Goal: Task Accomplishment & Management: Use online tool/utility

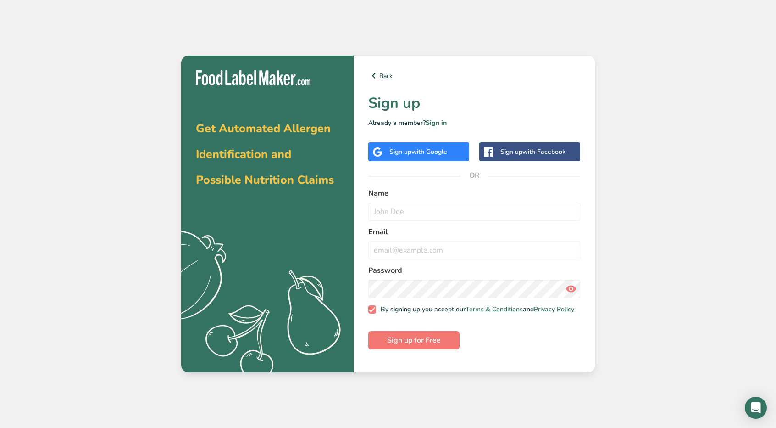
click at [456, 156] on div "Sign up with Google" at bounding box center [418, 151] width 101 height 19
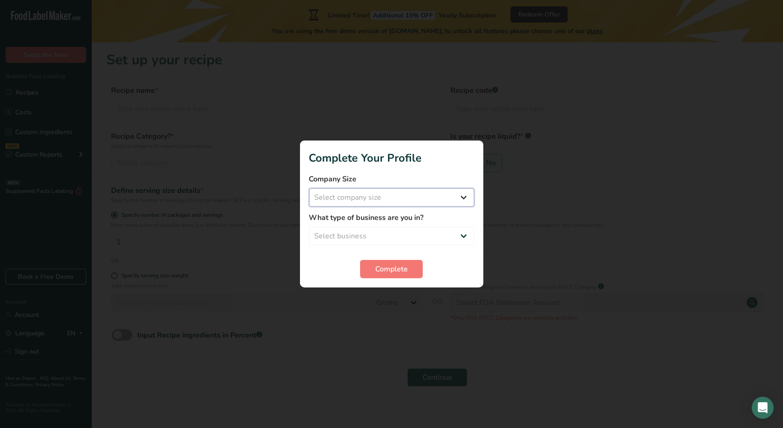
click at [403, 192] on select "Select company size Fewer than 10 Employees 10 to 50 Employees 51 to 500 Employ…" at bounding box center [391, 197] width 165 height 18
select select "1"
click at [309, 188] on select "Select company size Fewer than 10 Employees 10 to 50 Employees 51 to 500 Employ…" at bounding box center [391, 197] width 165 height 18
click at [395, 237] on select "Select business Packaged Food Manufacturer Restaurant & Cafe Bakery Meal Plans …" at bounding box center [391, 236] width 165 height 18
select select "1"
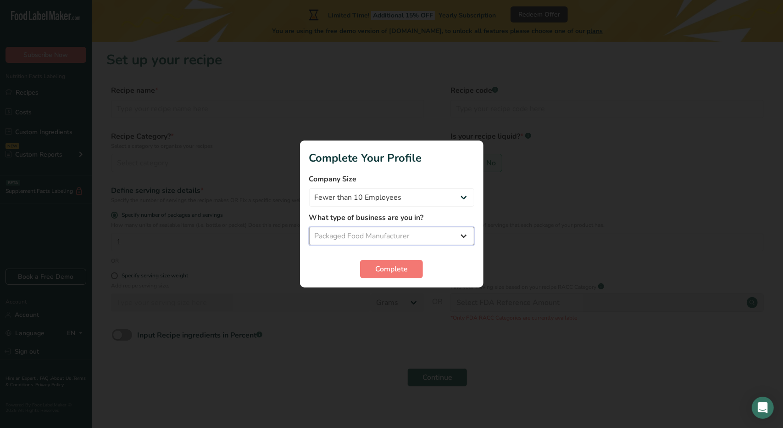
click at [309, 227] on select "Select business Packaged Food Manufacturer Restaurant & Cafe Bakery Meal Plans …" at bounding box center [391, 236] width 165 height 18
click at [396, 273] on span "Complete" at bounding box center [391, 268] width 33 height 11
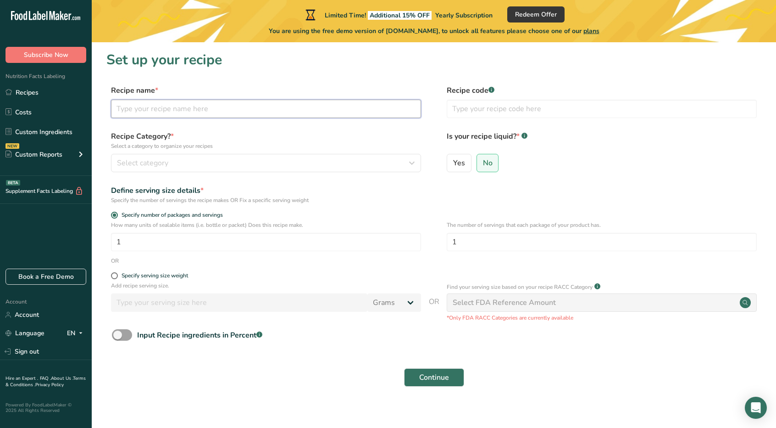
click at [225, 105] on input "text" at bounding box center [266, 109] width 310 height 18
type input "Firebee Spicy Honey"
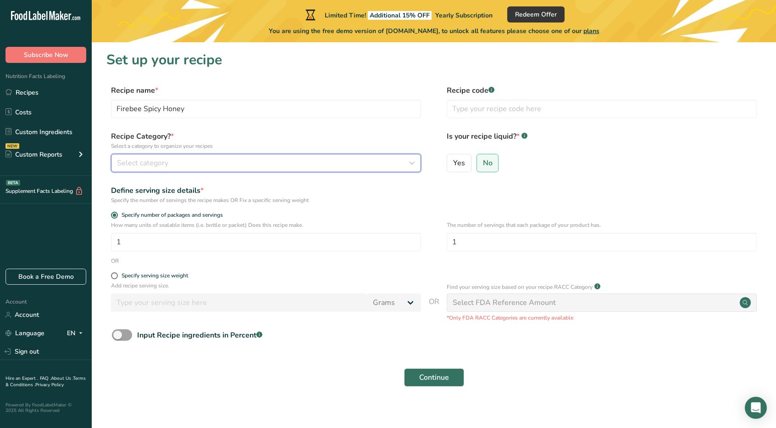
click at [270, 159] on div "Select category" at bounding box center [263, 162] width 293 height 11
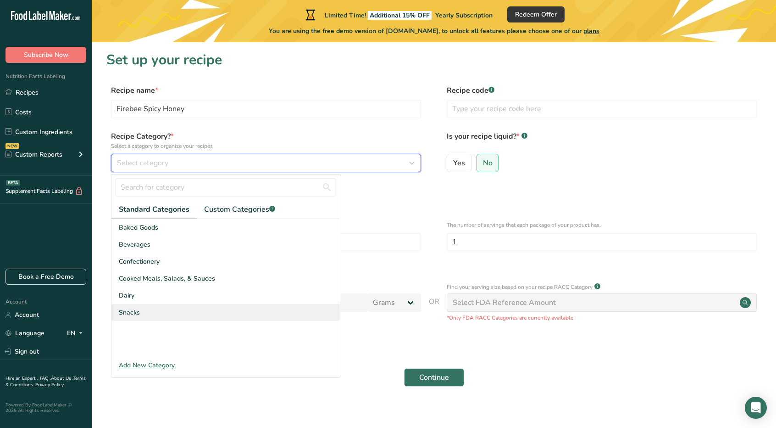
scroll to position [8, 0]
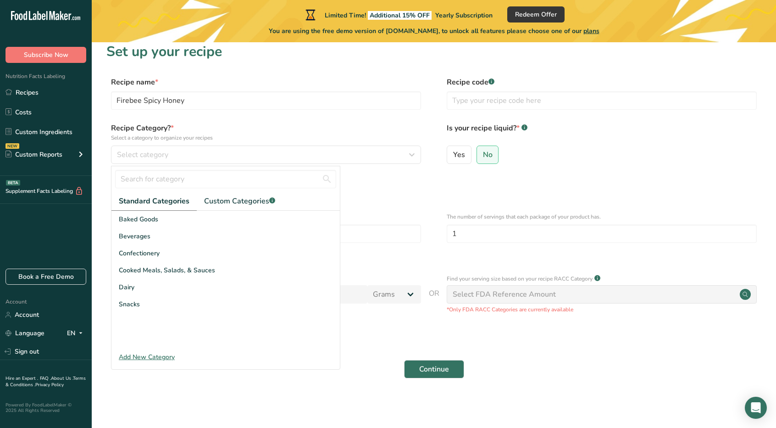
click at [152, 355] on div "Add New Category" at bounding box center [225, 357] width 228 height 10
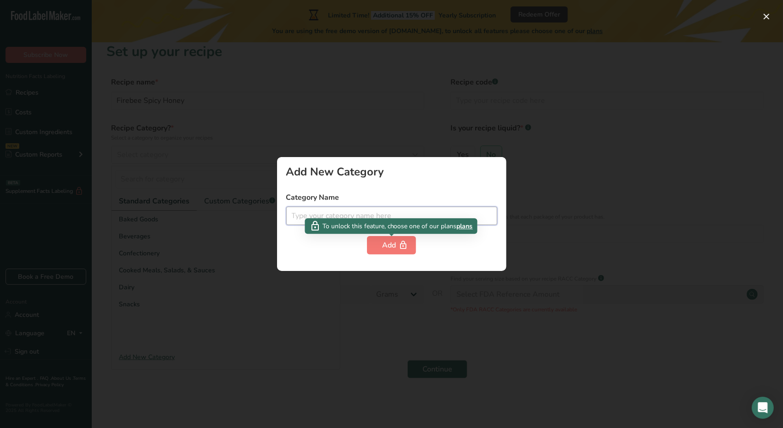
click at [380, 216] on input "text" at bounding box center [391, 215] width 211 height 18
type input "Sauces"
click at [399, 246] on icon "button" at bounding box center [403, 245] width 9 height 14
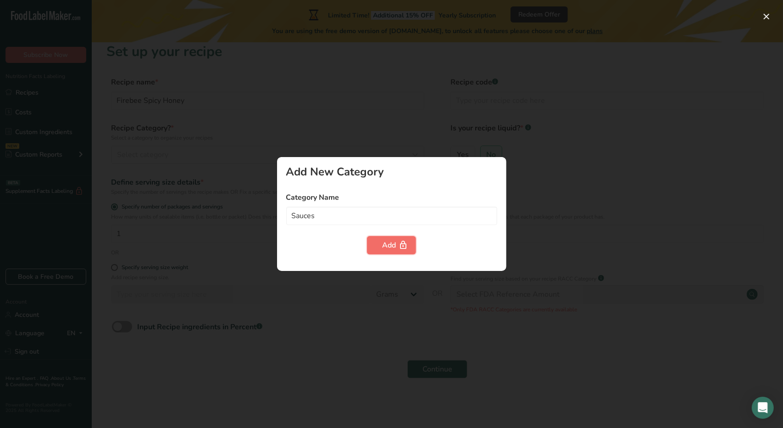
click at [389, 245] on div "Add" at bounding box center [391, 244] width 19 height 11
click at [384, 97] on div at bounding box center [391, 214] width 783 height 428
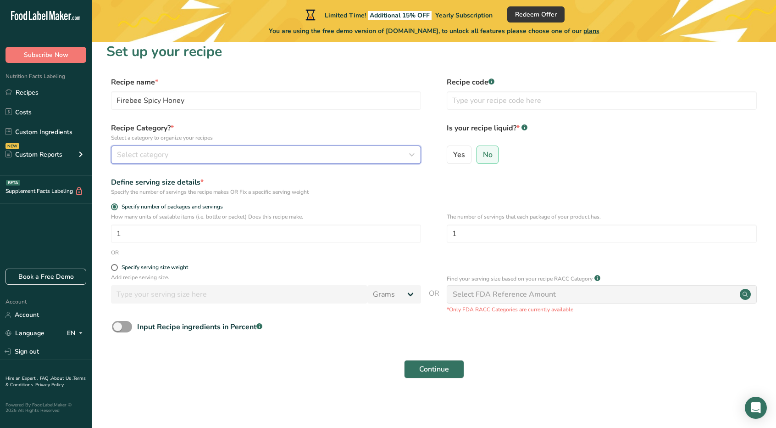
click at [185, 155] on div "Select category" at bounding box center [263, 154] width 293 height 11
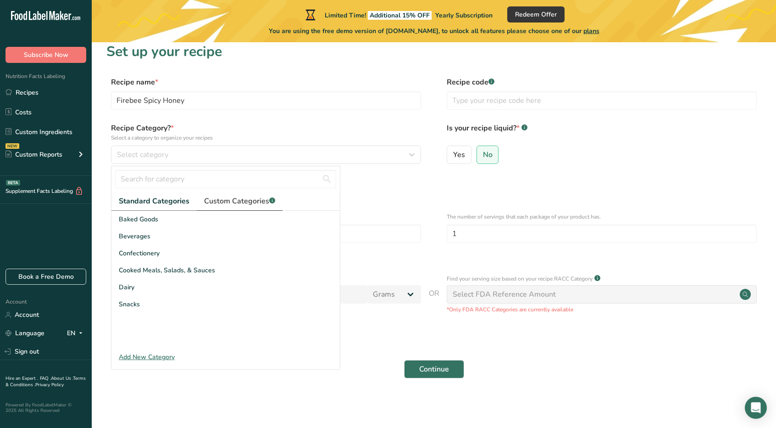
click at [226, 202] on span "Custom Categories .a-a{fill:#347362;}.b-a{fill:#fff;}" at bounding box center [239, 200] width 71 height 11
click at [163, 198] on span "Standard Categories" at bounding box center [154, 200] width 70 height 11
click at [164, 271] on span "Cooked Meals, Salads, & Sauces" at bounding box center [167, 270] width 96 height 10
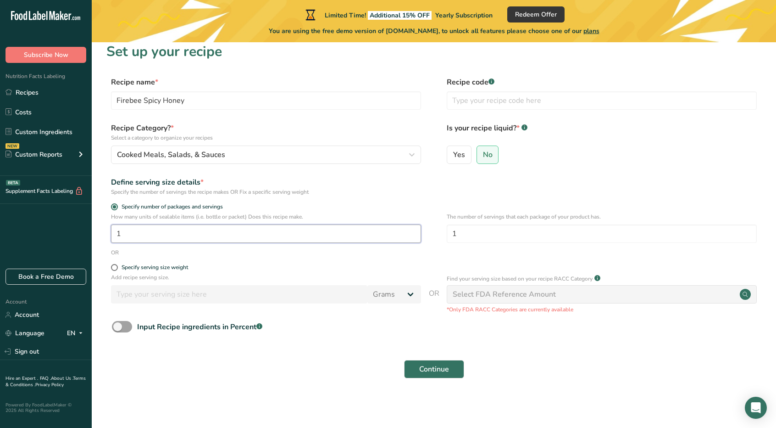
click at [294, 235] on input "1" at bounding box center [266, 233] width 310 height 18
click at [271, 261] on form "Recipe name * Firebee Spicy Honey Recipe code .a-a{fill:#347362;}.b-a{fill:#fff…" at bounding box center [433, 230] width 655 height 307
click at [145, 234] on input "1" at bounding box center [266, 233] width 310 height 18
click at [480, 100] on input "text" at bounding box center [602, 100] width 310 height 18
click at [319, 241] on input "1" at bounding box center [266, 233] width 310 height 18
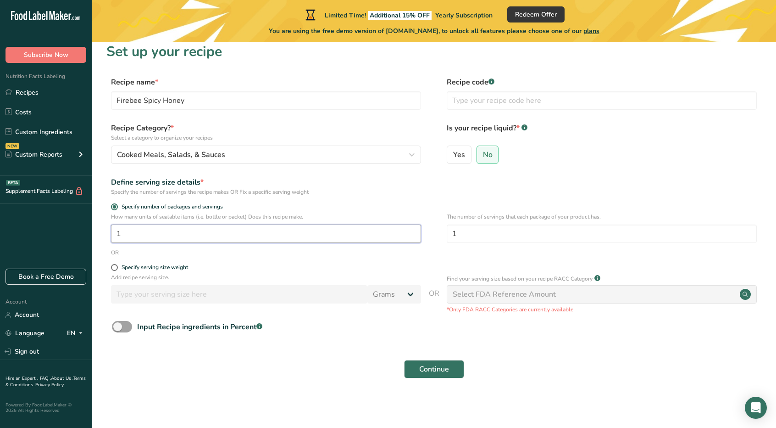
drag, startPoint x: 172, startPoint y: 239, endPoint x: 106, endPoint y: 243, distance: 66.6
click at [106, 243] on section "Set up your recipe Recipe name * Firebee Spicy Honey Recipe code .a-a{fill:#347…" at bounding box center [434, 216] width 685 height 364
type input "39"
click at [656, 143] on div "Is your recipe liquid? * .a-a{fill:#347362;}.b-a{fill:#fff;} Yes No" at bounding box center [602, 145] width 310 height 47
click at [550, 231] on input "1" at bounding box center [602, 233] width 310 height 18
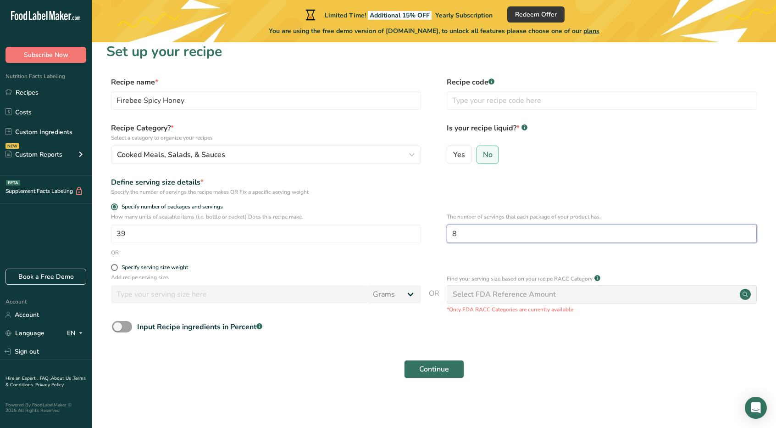
type input "8"
click at [579, 186] on div "Define serving size details * Specify the number of servings the recipe makes O…" at bounding box center [433, 186] width 655 height 19
click at [117, 264] on label "Specify serving size weight" at bounding box center [266, 267] width 310 height 7
click at [117, 264] on input "Specify serving size weight" at bounding box center [114, 267] width 6 height 6
radio input "true"
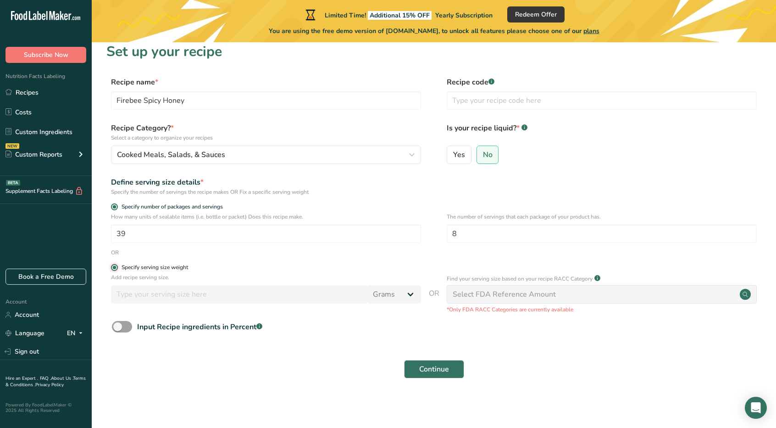
radio input "false"
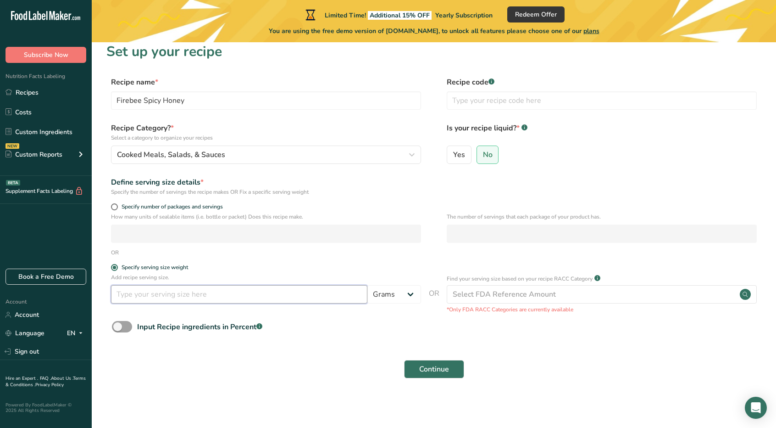
click at [175, 295] on input "number" at bounding box center [239, 294] width 256 height 18
type input "1"
click at [393, 293] on select "Grams kg mg mcg lb oz l mL fl oz tbsp tsp cup qt gallon" at bounding box center [394, 294] width 54 height 18
select select "19"
click at [367, 285] on select "Grams kg mg mcg lb oz l mL fl oz tbsp tsp cup qt gallon" at bounding box center [394, 294] width 54 height 18
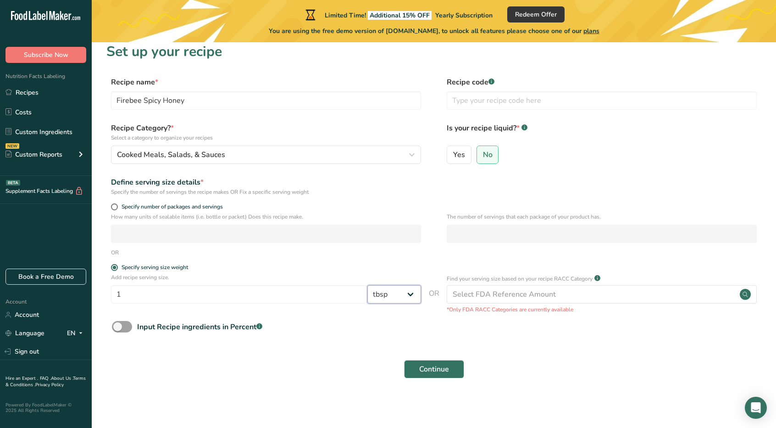
select select "22"
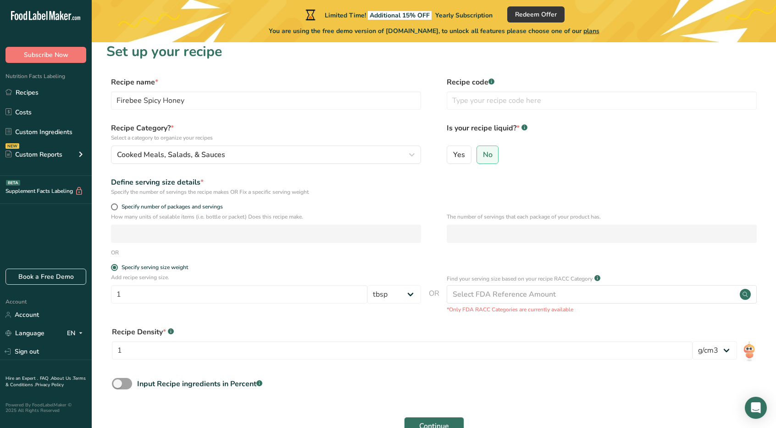
click at [510, 327] on div "Recipe Density * .a-a{fill:#347362;}.b-a{fill:#fff;}" at bounding box center [402, 331] width 581 height 11
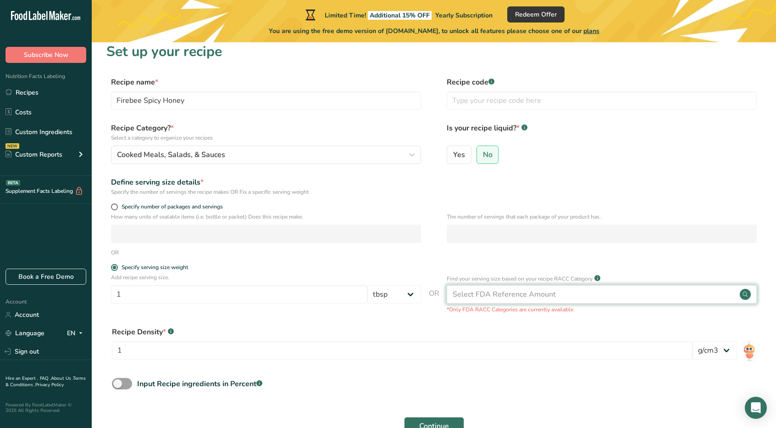
click at [527, 294] on div "Select FDA Reference Amount" at bounding box center [504, 294] width 103 height 11
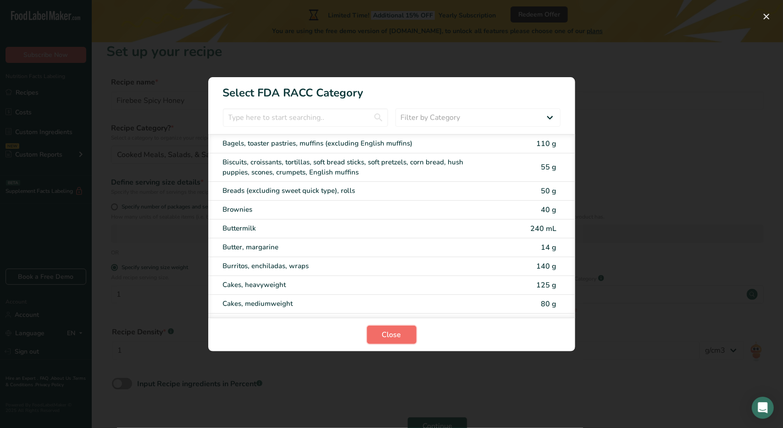
click at [394, 337] on span "Close" at bounding box center [391, 334] width 19 height 11
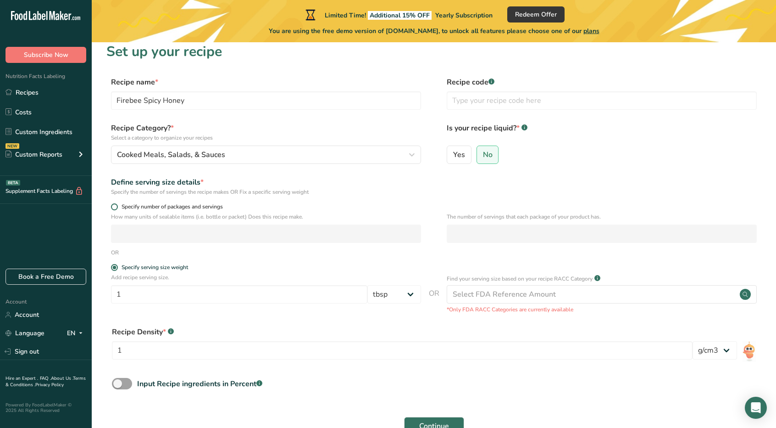
click at [115, 205] on span at bounding box center [114, 206] width 7 height 7
click at [115, 205] on input "Specify number of packages and servings" at bounding box center [114, 207] width 6 height 6
radio input "true"
radio input "false"
select select "0"
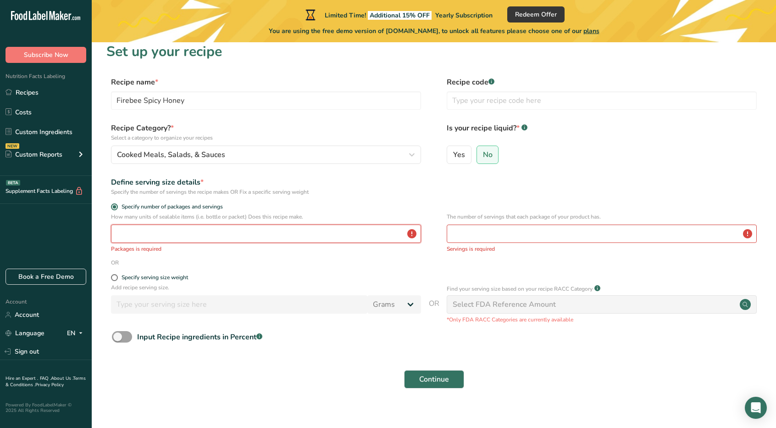
click at [273, 228] on input "number" at bounding box center [266, 233] width 310 height 18
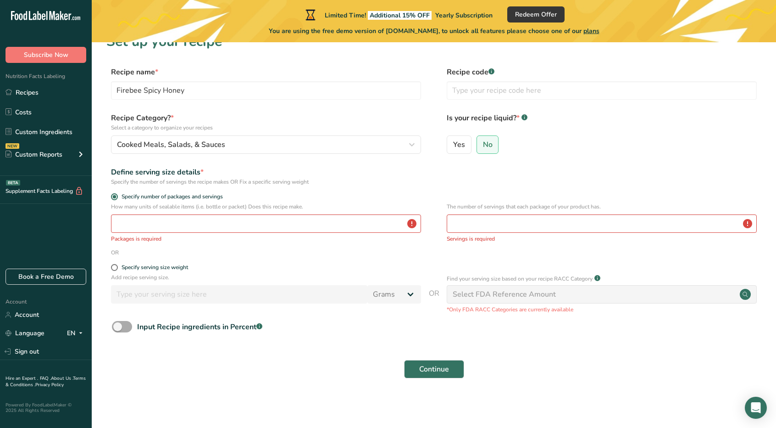
click at [124, 327] on span at bounding box center [122, 326] width 20 height 11
click at [118, 327] on input "Input Recipe ingredients in Percent .a-a{fill:#347362;}.b-a{fill:#fff;}" at bounding box center [115, 326] width 6 height 6
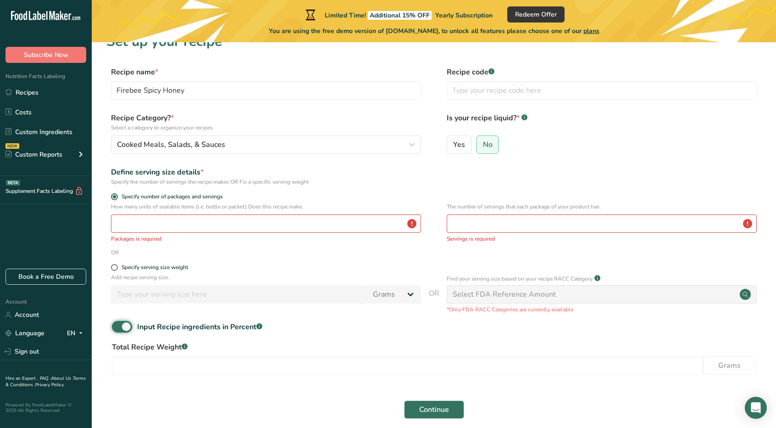
scroll to position [59, 0]
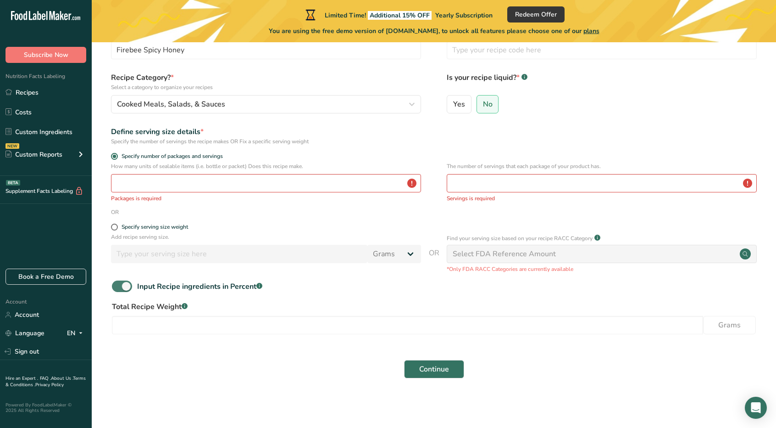
click at [125, 284] on span at bounding box center [122, 285] width 20 height 11
click at [118, 284] on input "Input Recipe ingredients in Percent .a-a{fill:#347362;}.b-a{fill:#fff;}" at bounding box center [115, 286] width 6 height 6
checkbox input "false"
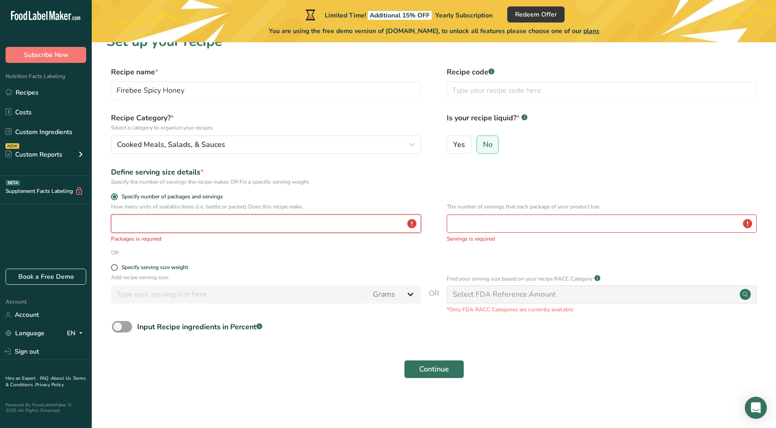
click at [188, 225] on input "number" at bounding box center [266, 223] width 310 height 18
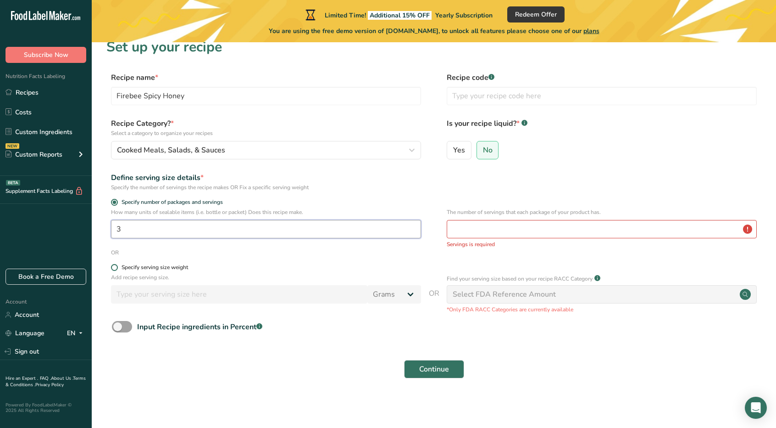
scroll to position [13, 0]
type input "39"
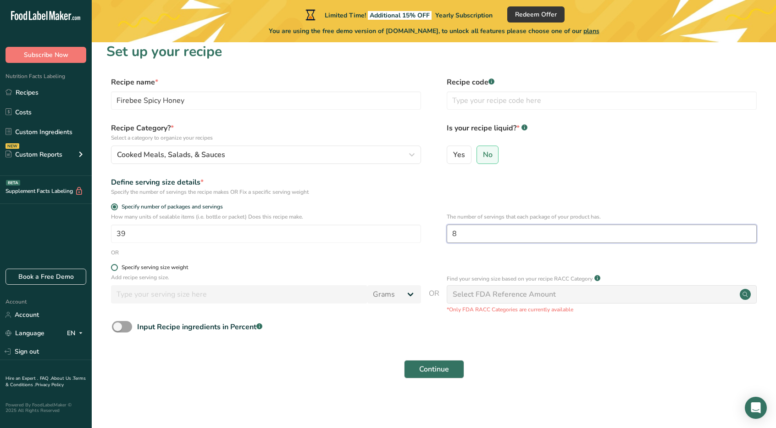
scroll to position [8, 0]
type input "8"
click at [423, 368] on span "Continue" at bounding box center [434, 368] width 30 height 11
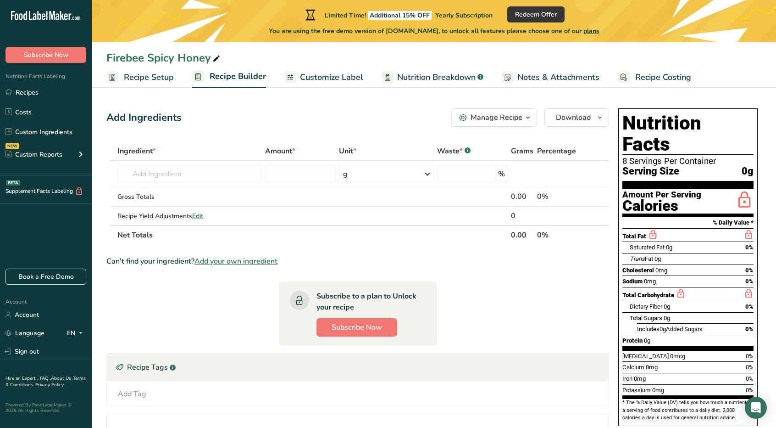
click at [148, 79] on span "Recipe Setup" at bounding box center [149, 77] width 50 height 12
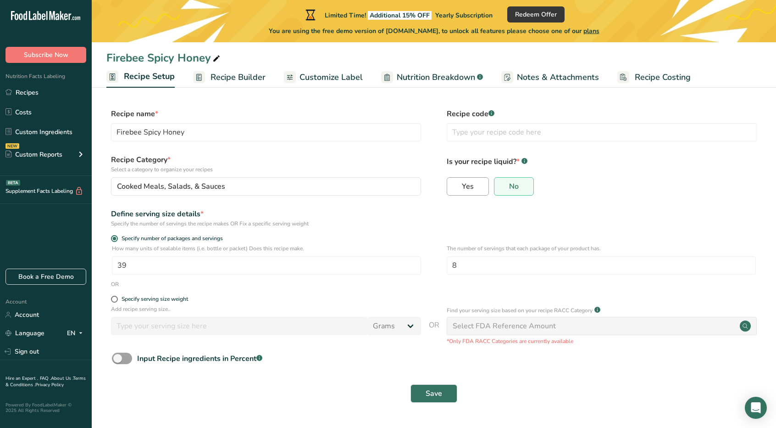
click at [474, 189] on label "Yes" at bounding box center [468, 186] width 42 height 18
click at [453, 189] on input "Yes" at bounding box center [450, 186] width 6 height 6
radio input "true"
radio input "false"
select select "22"
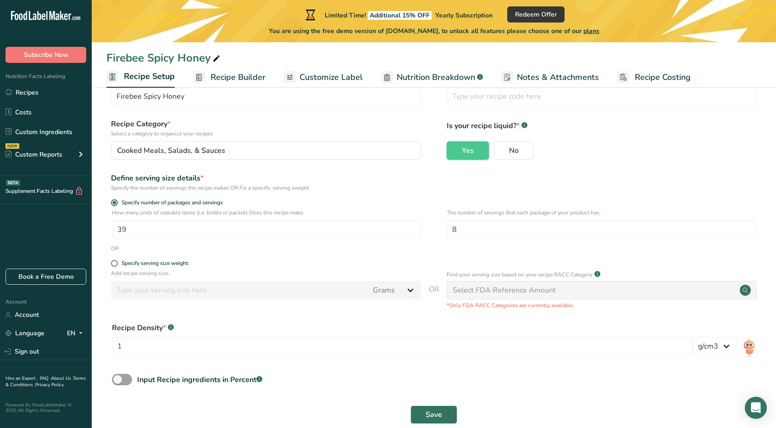
scroll to position [52, 0]
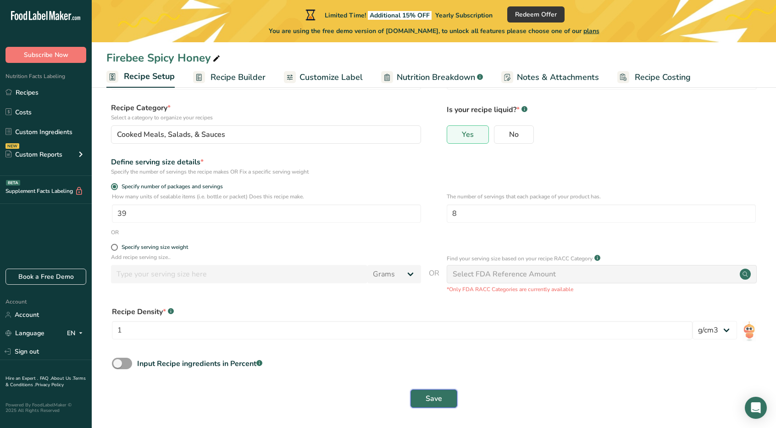
click at [439, 395] on span "Save" at bounding box center [434, 398] width 17 height 11
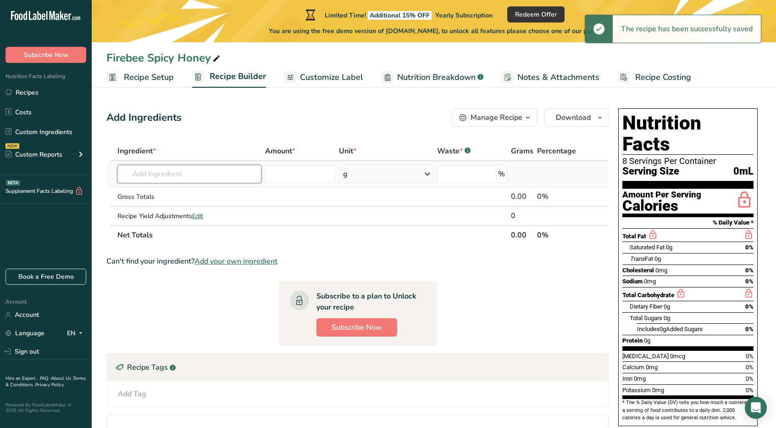
click at [194, 174] on input "text" at bounding box center [189, 174] width 144 height 18
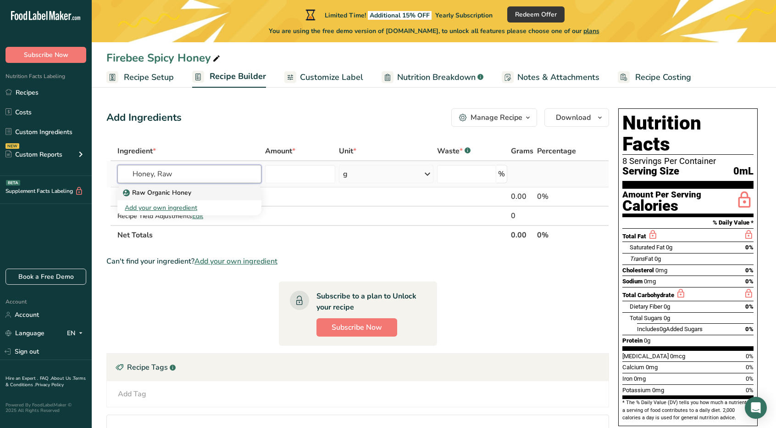
type input "Honey, Raw"
click at [200, 189] on div "Raw Organic Honey" at bounding box center [182, 193] width 115 height 10
type input "Raw Organic Honey"
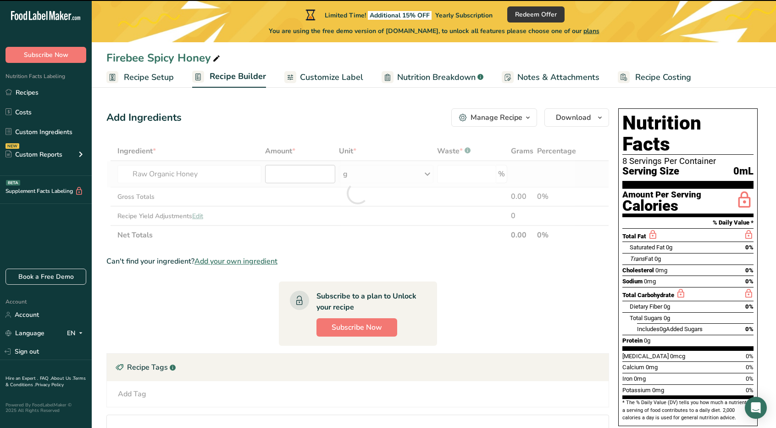
type input "0"
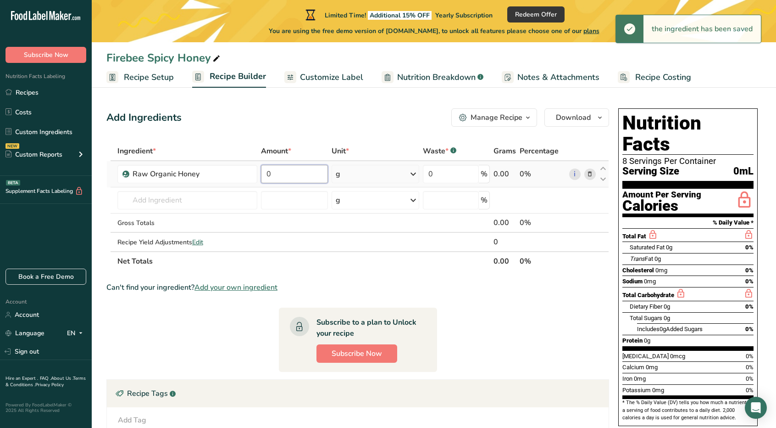
click at [287, 177] on input "0" at bounding box center [294, 174] width 67 height 18
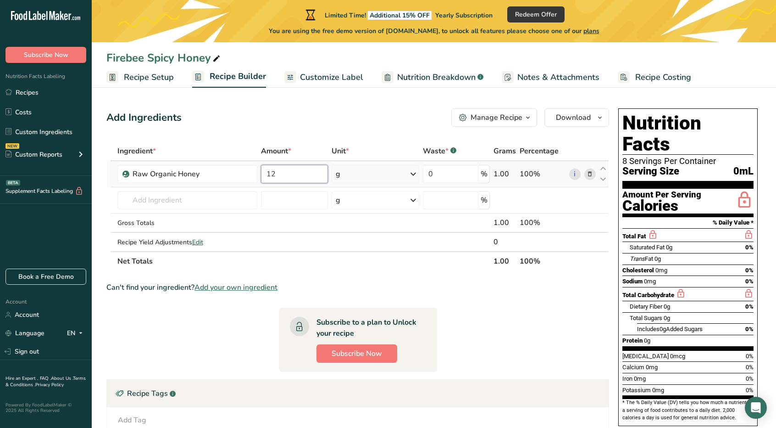
type input "12"
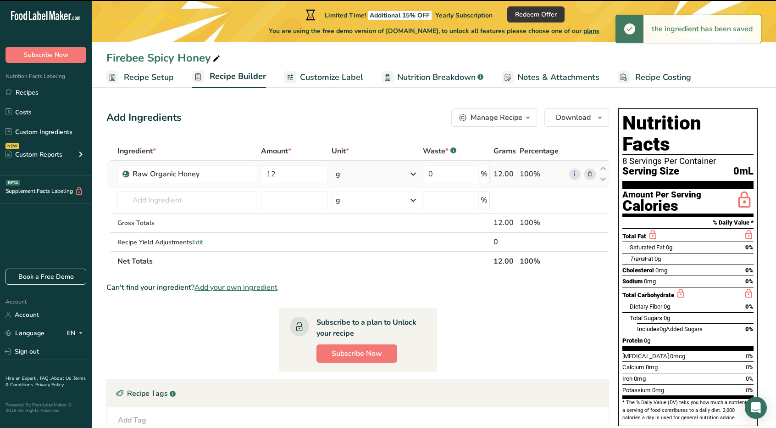
click at [362, 179] on div "g" at bounding box center [376, 174] width 88 height 18
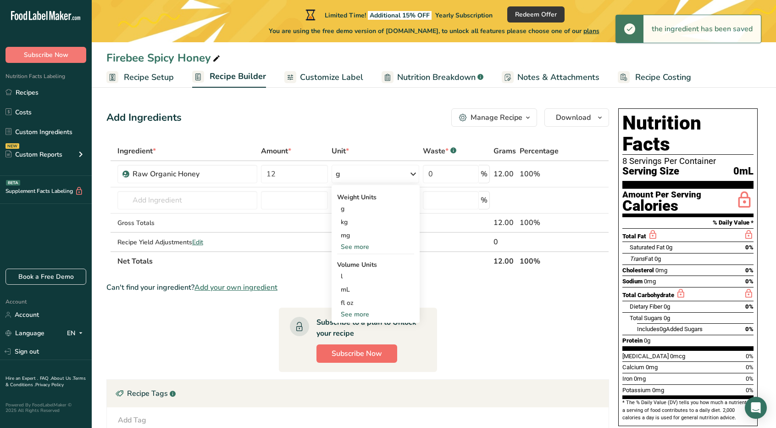
scroll to position [46, 0]
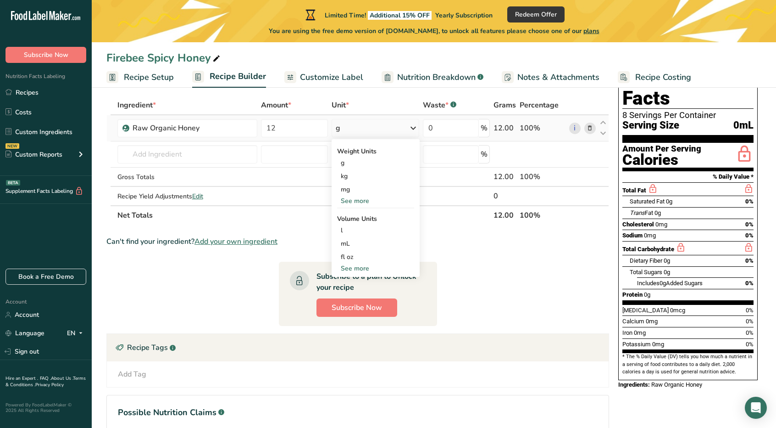
click at [362, 198] on div "See more" at bounding box center [375, 201] width 77 height 10
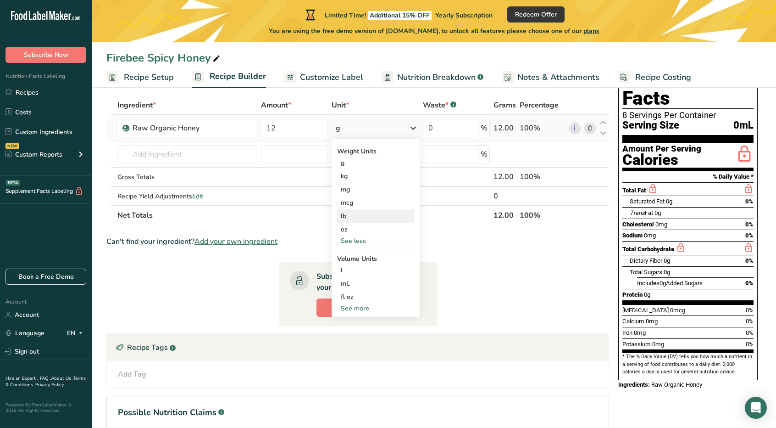
click at [365, 220] on div "lb" at bounding box center [375, 215] width 77 height 13
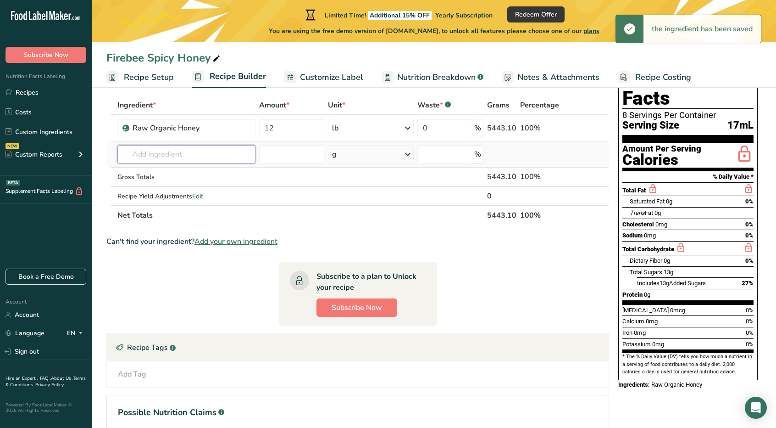
click at [174, 152] on input "text" at bounding box center [186, 154] width 138 height 18
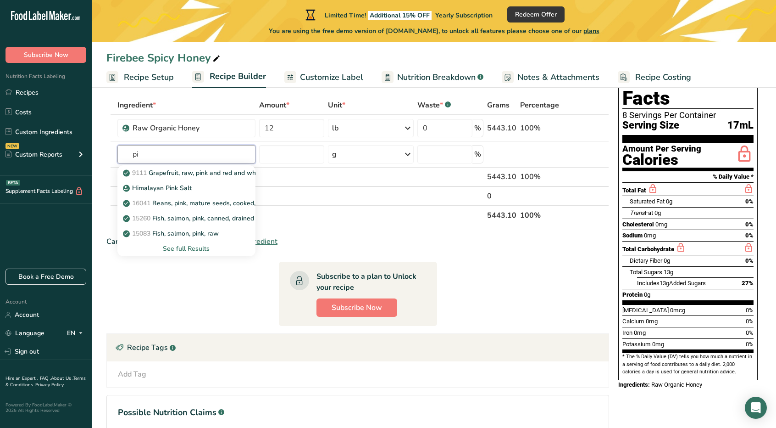
type input "p"
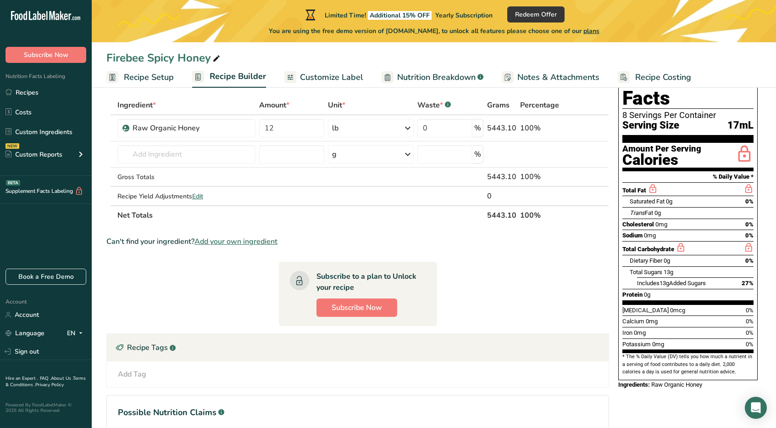
click at [529, 271] on section "Ingredient * Amount * Unit * Waste * .a-a{fill:#347362;}.b-a{fill:#fff;} Grams …" at bounding box center [357, 282] width 503 height 374
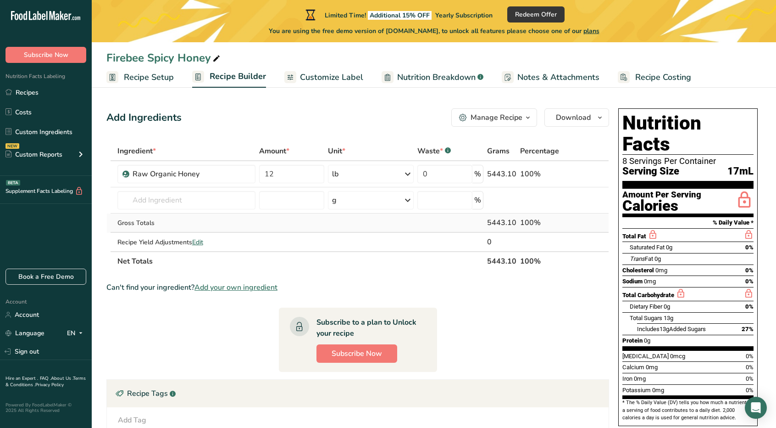
scroll to position [0, 0]
click at [218, 200] on input "text" at bounding box center [186, 200] width 138 height 18
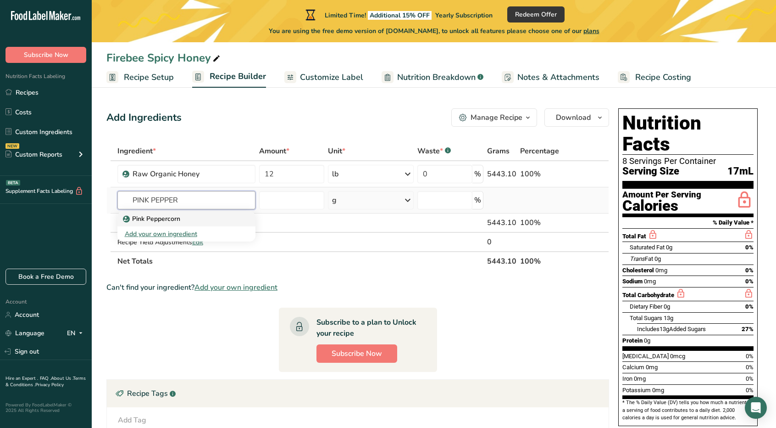
type input "Pink Peppercorn"
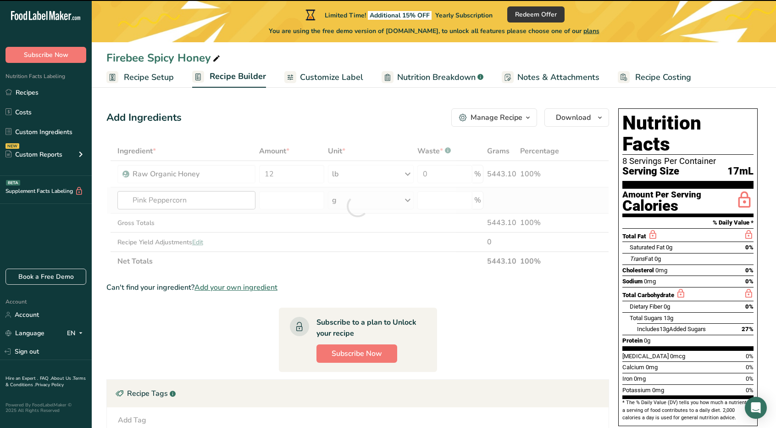
type input "0"
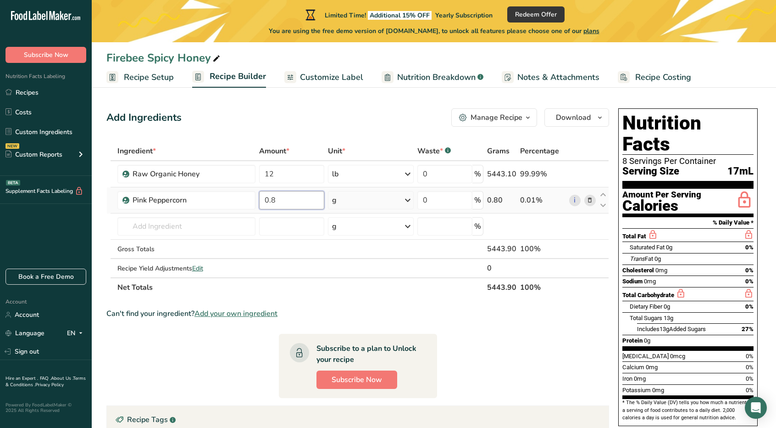
type input "0.8"
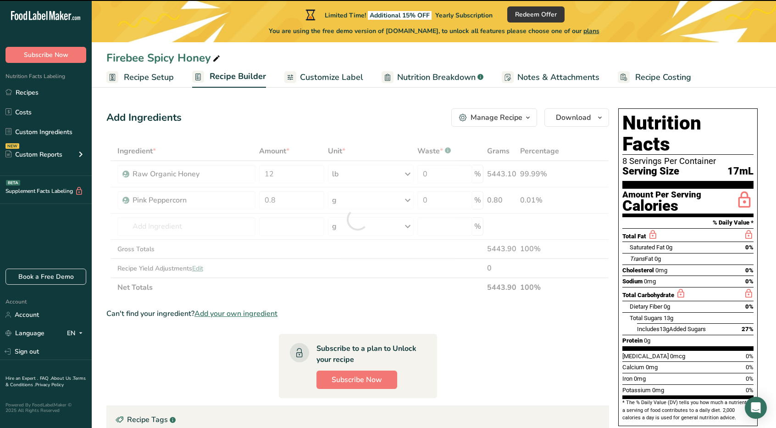
drag, startPoint x: 392, startPoint y: 201, endPoint x: 384, endPoint y: 201, distance: 8.3
click at [391, 202] on div at bounding box center [357, 219] width 503 height 156
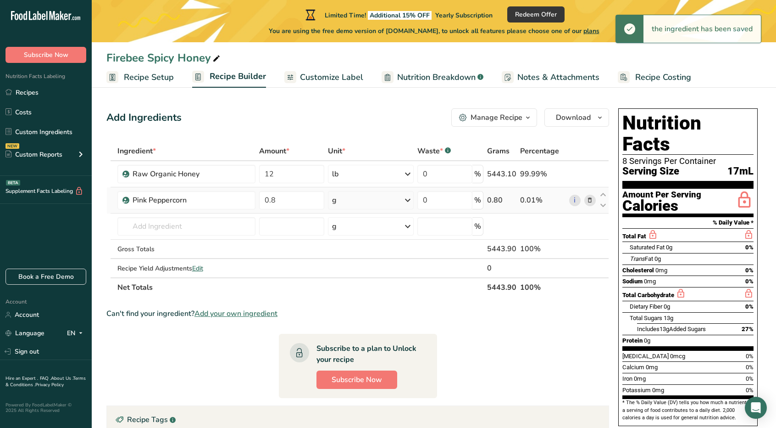
click at [367, 198] on div "g" at bounding box center [371, 200] width 86 height 18
click at [363, 270] on div "See more" at bounding box center [372, 273] width 77 height 10
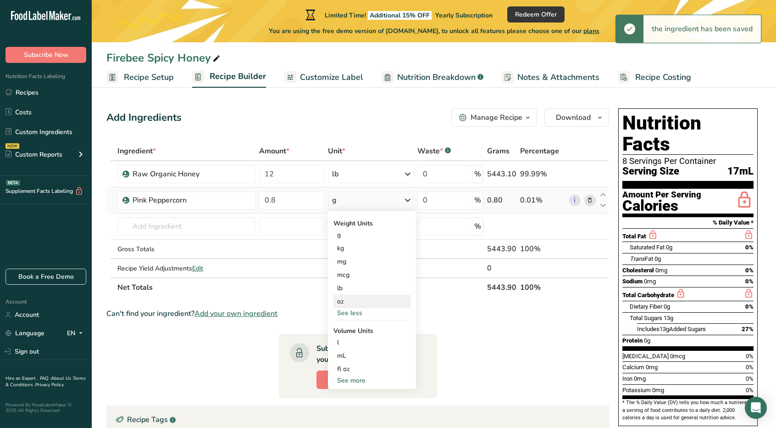
click at [351, 297] on div "oz" at bounding box center [372, 301] width 77 height 13
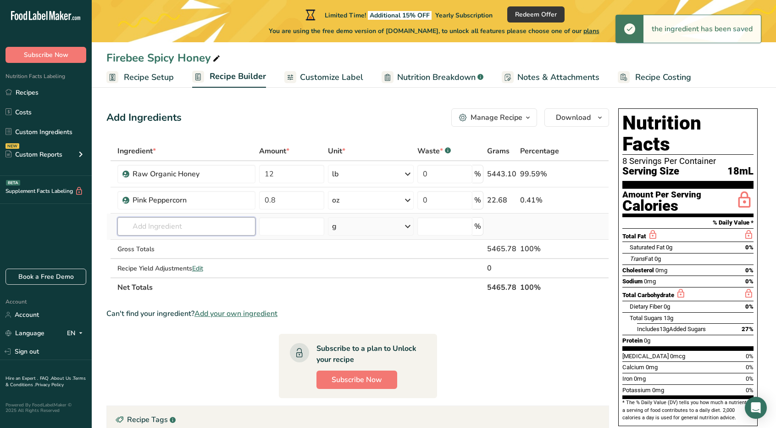
click at [191, 225] on input "text" at bounding box center [186, 226] width 138 height 18
type input "GARLIC"
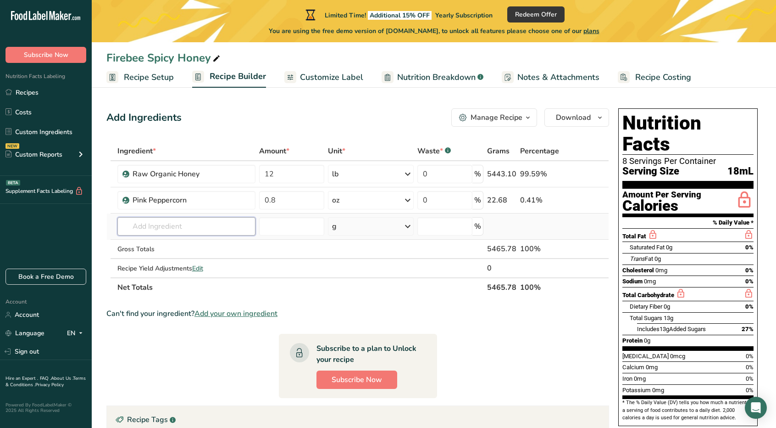
click at [191, 225] on input "text" at bounding box center [186, 226] width 138 height 18
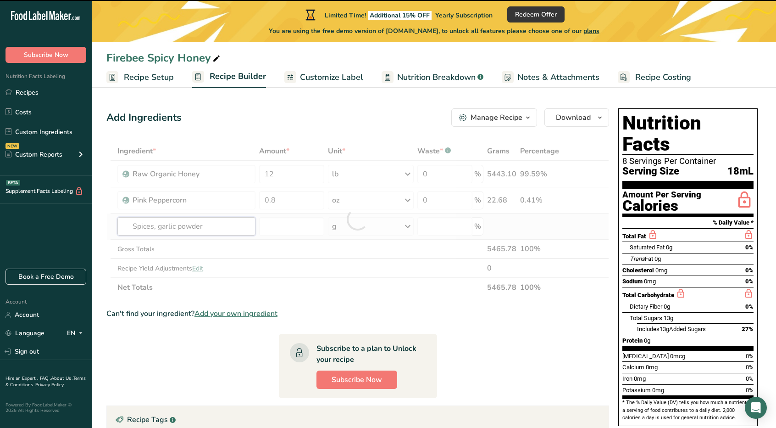
type input "Spices, garlic powder"
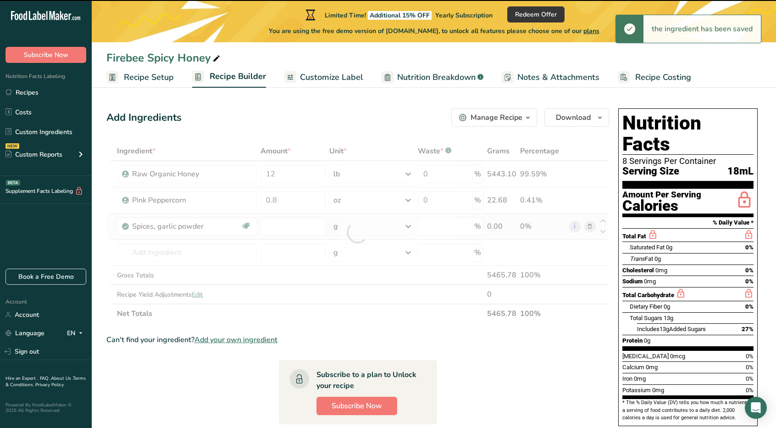
type input "0"
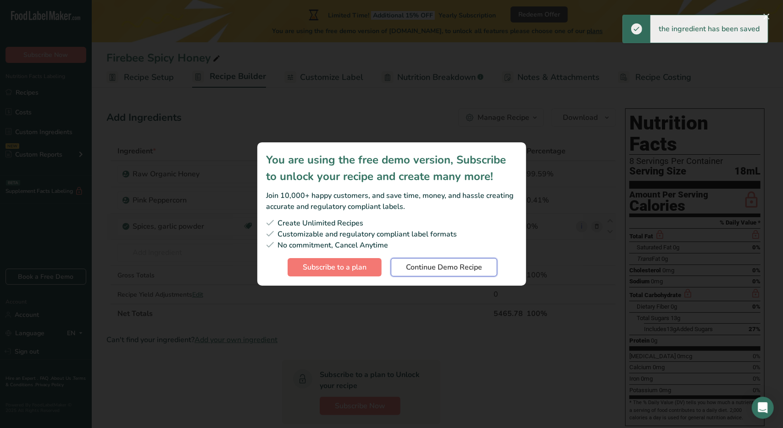
click at [475, 269] on span "Continue Demo Recipe" at bounding box center [444, 267] width 76 height 11
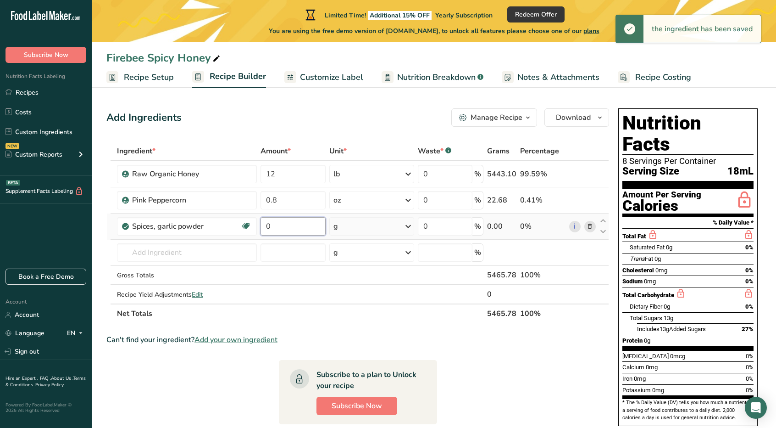
click at [286, 221] on input "0" at bounding box center [293, 226] width 65 height 18
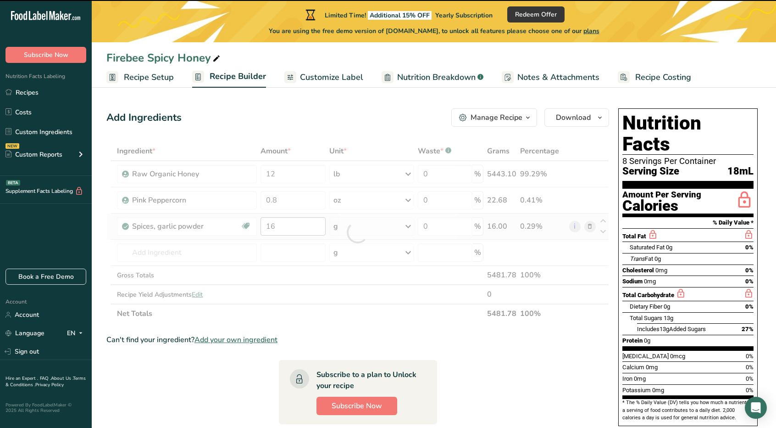
click at [285, 223] on div at bounding box center [357, 232] width 503 height 182
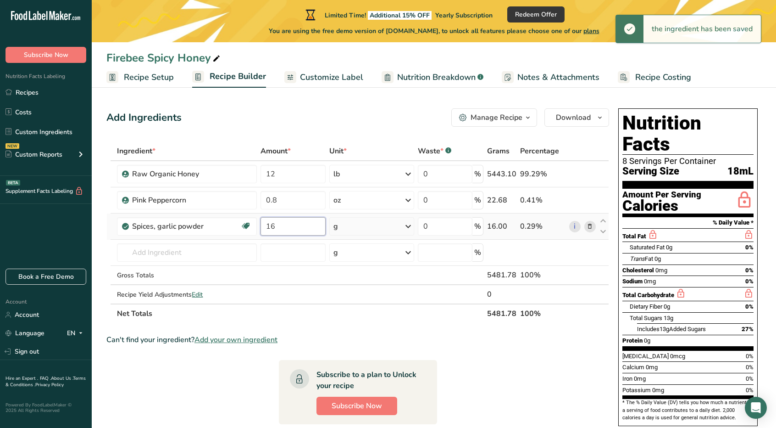
click at [282, 226] on input "16" at bounding box center [293, 226] width 65 height 18
type input "1.6"
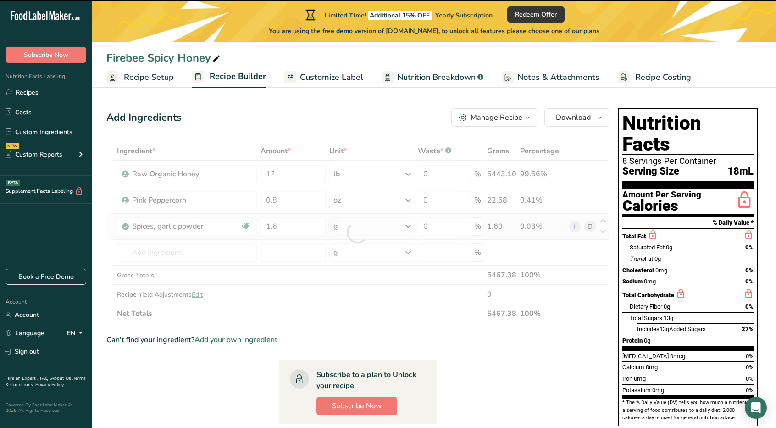
click at [357, 221] on div "g" at bounding box center [371, 226] width 85 height 18
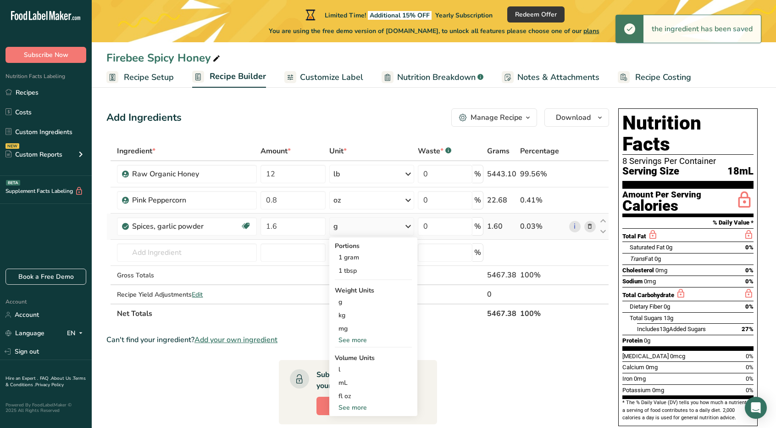
click at [354, 340] on div "See more" at bounding box center [373, 340] width 77 height 10
click at [351, 367] on div "oz" at bounding box center [373, 368] width 77 height 13
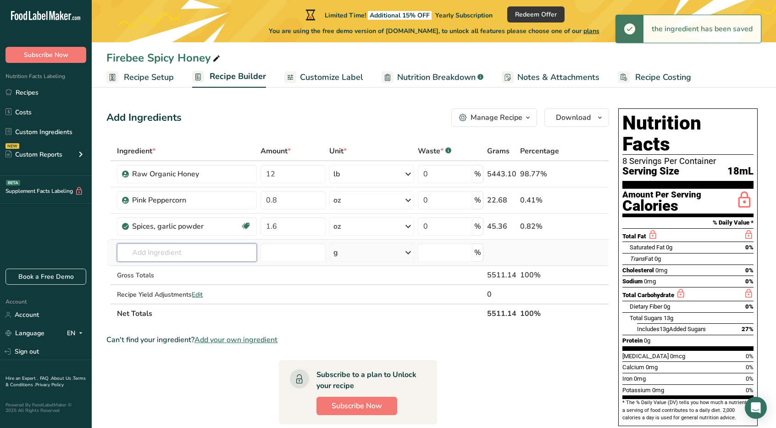
click at [200, 252] on input "text" at bounding box center [187, 252] width 140 height 18
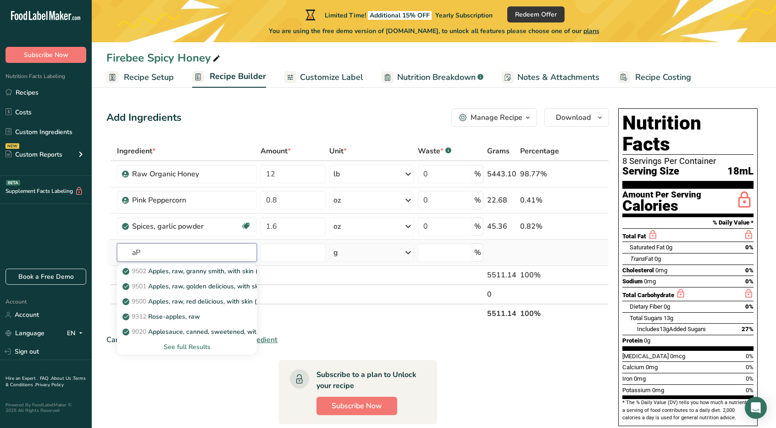
type input "a"
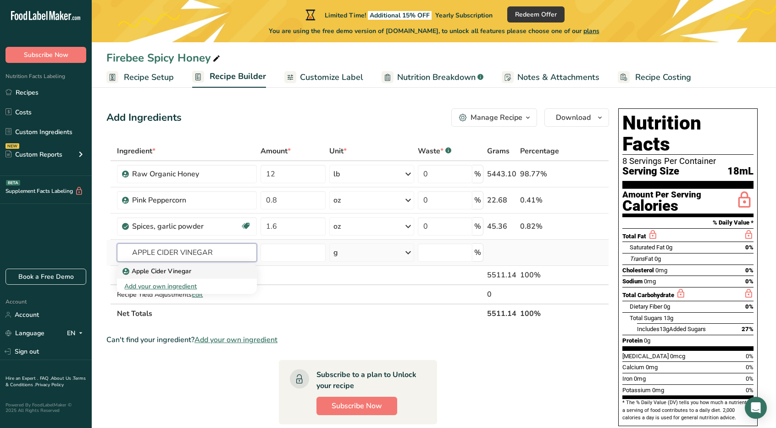
type input "APPLE CIDER VINEGAR"
click at [189, 266] on p "Apple Cider Vinegar" at bounding box center [157, 271] width 67 height 10
type input "Apple Cider Vinegar"
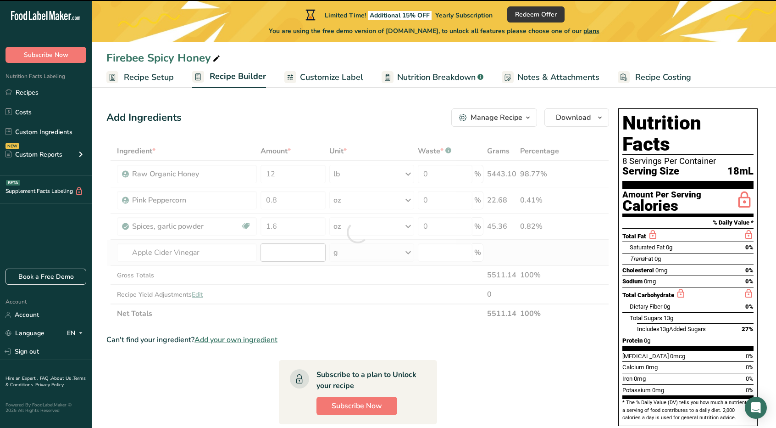
type input "0"
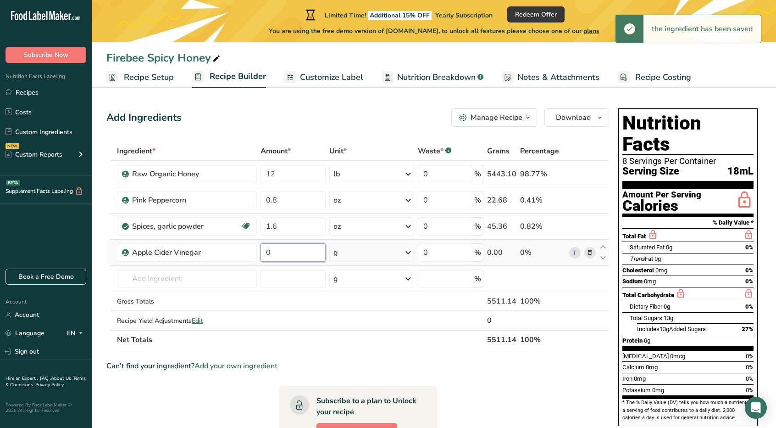
click at [306, 254] on input "0" at bounding box center [293, 252] width 65 height 18
drag, startPoint x: 302, startPoint y: 250, endPoint x: 249, endPoint y: 252, distance: 53.3
click at [250, 252] on tr "Apple Cider Vinegar 0 g Weight Units g kg mg See more Volume Units l Volume uni…" at bounding box center [358, 252] width 502 height 26
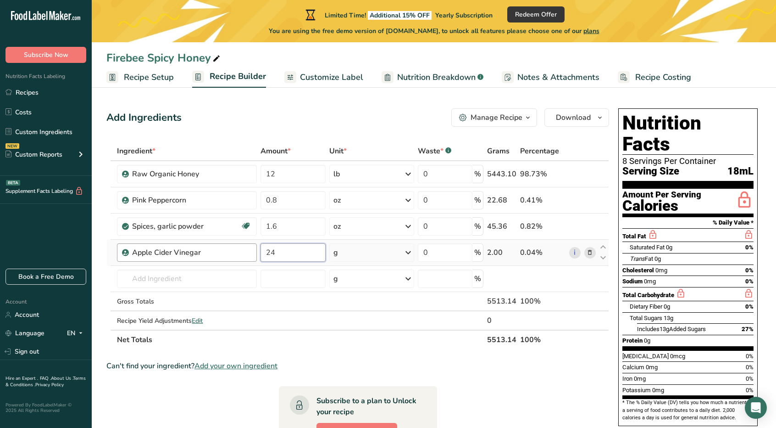
type input "24"
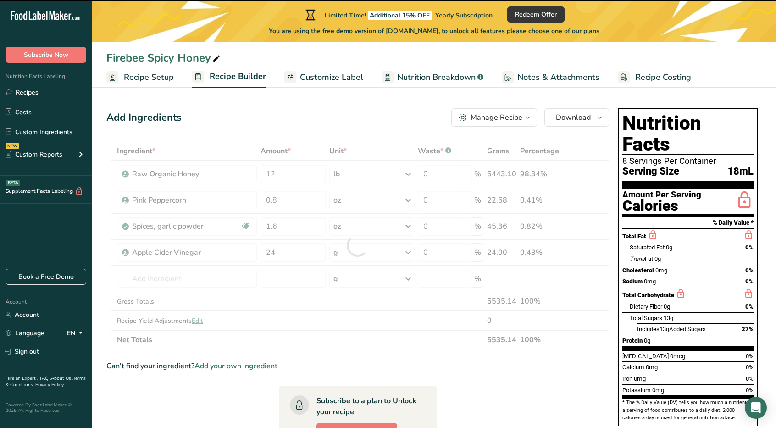
click at [391, 251] on div at bounding box center [357, 245] width 503 height 208
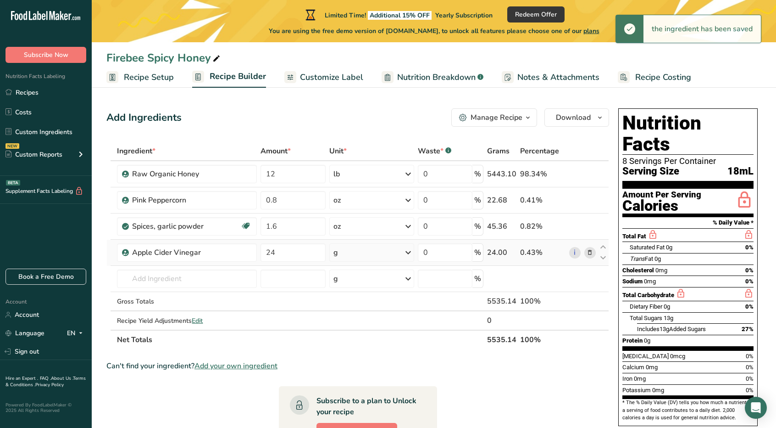
click at [407, 252] on icon at bounding box center [408, 252] width 11 height 17
click at [355, 378] on div "fl oz" at bounding box center [374, 381] width 70 height 10
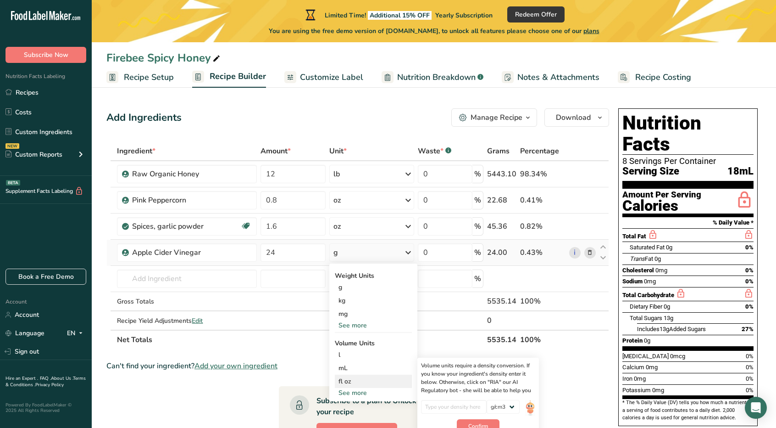
click at [351, 380] on div "fl oz" at bounding box center [374, 381] width 70 height 10
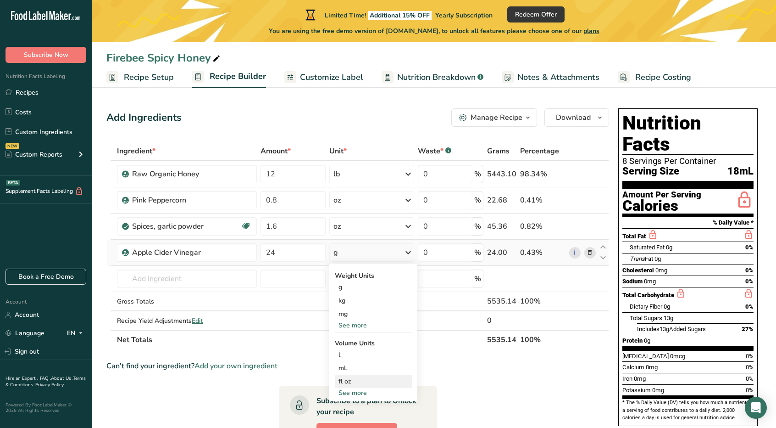
click at [346, 379] on div "fl oz" at bounding box center [374, 381] width 70 height 10
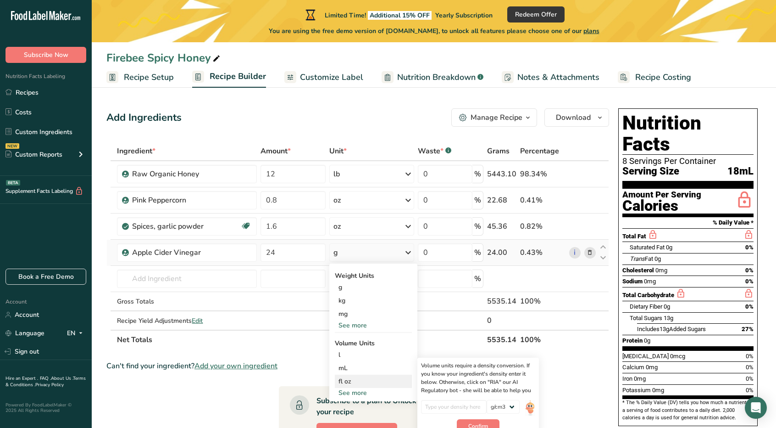
click at [351, 379] on div "fl oz" at bounding box center [374, 381] width 70 height 10
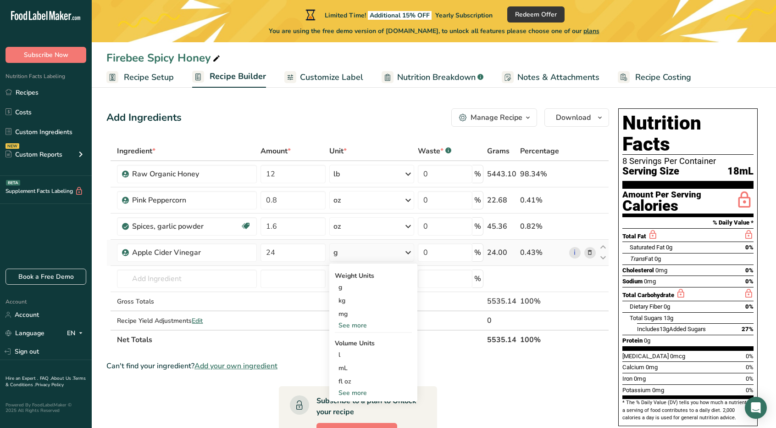
click at [364, 325] on div "See more" at bounding box center [373, 325] width 77 height 10
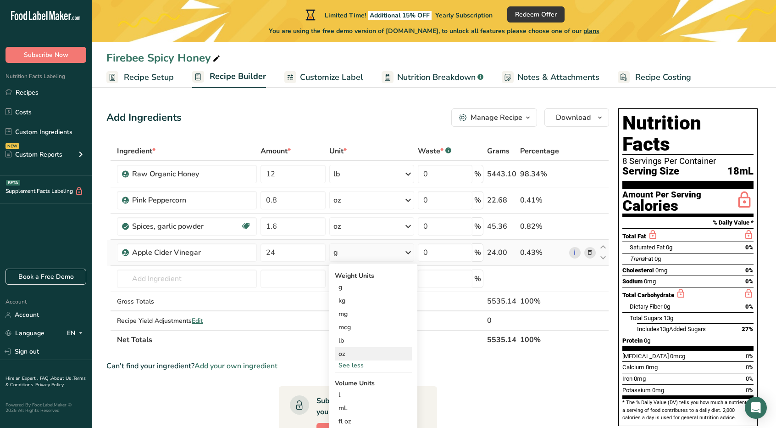
click at [357, 355] on div "oz" at bounding box center [373, 353] width 77 height 13
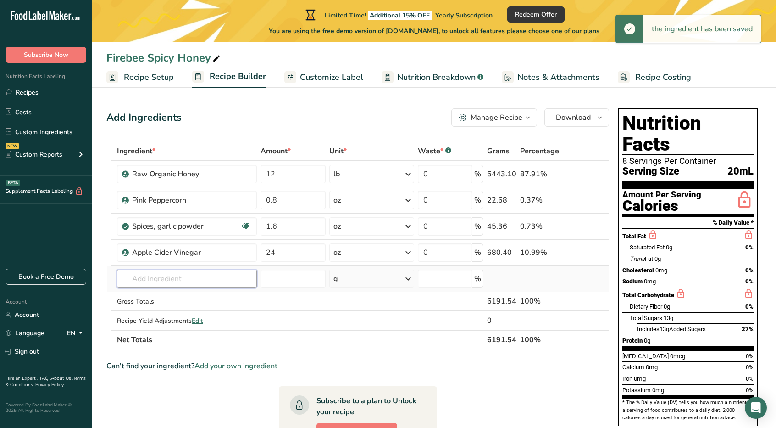
click at [145, 273] on input "text" at bounding box center [187, 278] width 140 height 18
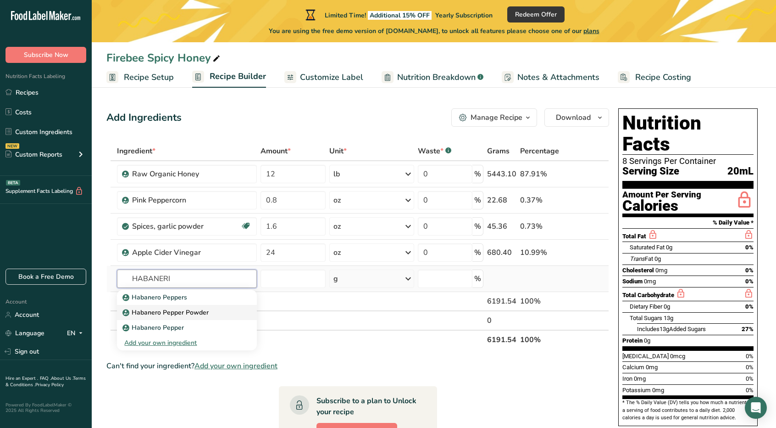
type input "Habanero Pepper Powder"
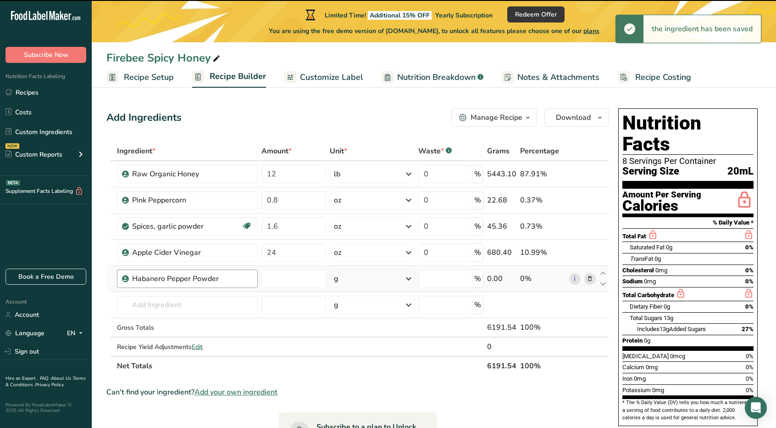
type input "0"
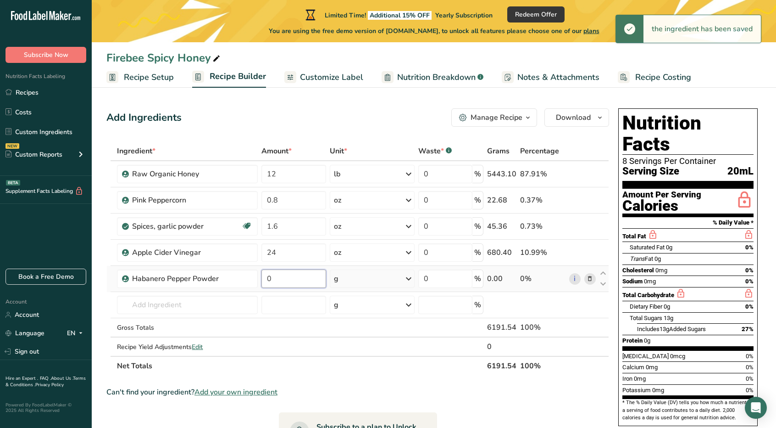
click at [277, 277] on input "0" at bounding box center [294, 278] width 65 height 18
drag, startPoint x: 277, startPoint y: 277, endPoint x: 269, endPoint y: 278, distance: 7.9
click at [270, 278] on input "0" at bounding box center [294, 278] width 65 height 18
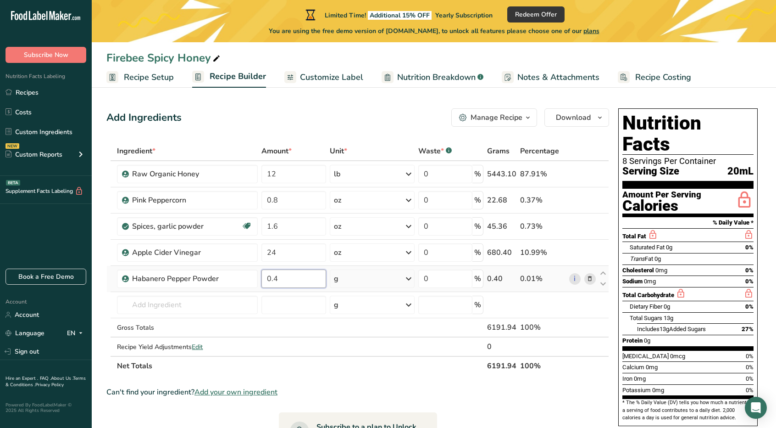
type input "0.4"
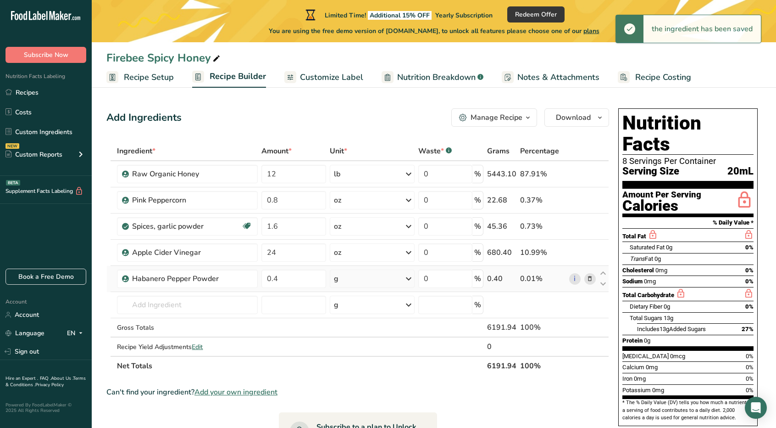
click at [360, 277] on div "g" at bounding box center [372, 278] width 85 height 18
click at [373, 354] on div "See more" at bounding box center [373, 351] width 77 height 10
click at [354, 380] on div "oz" at bounding box center [373, 379] width 77 height 13
click at [152, 305] on input "text" at bounding box center [187, 304] width 140 height 18
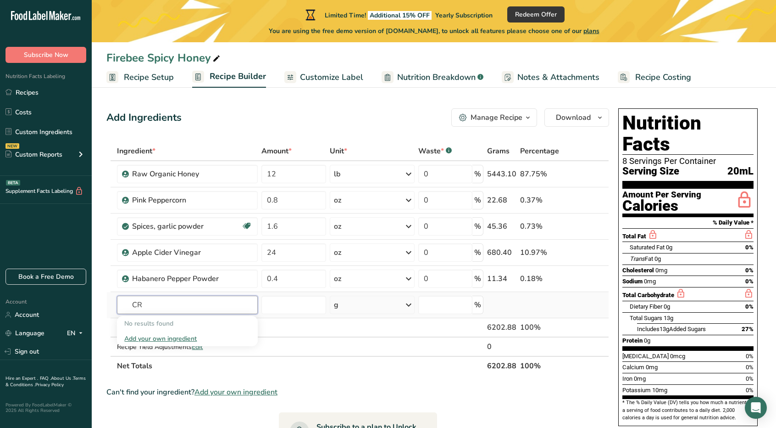
type input "C"
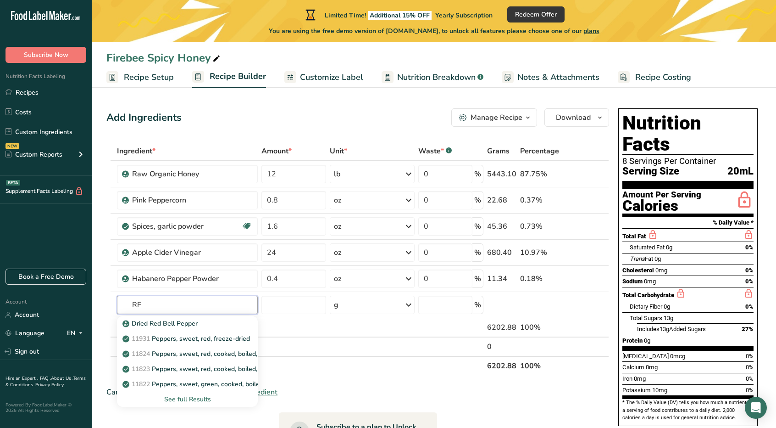
type input "R"
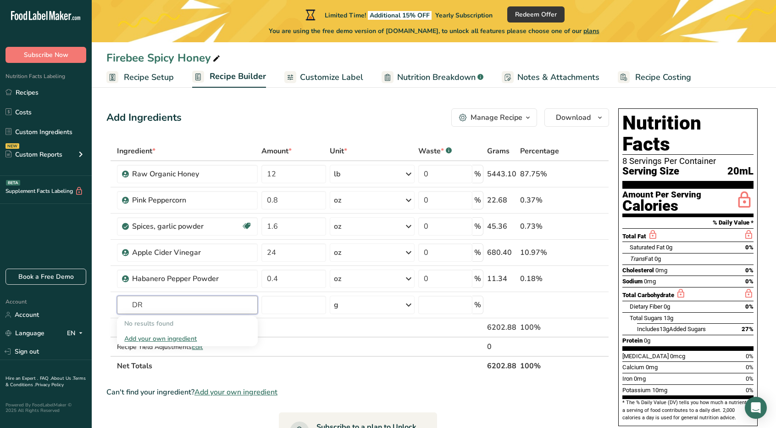
type input "D"
click at [317, 372] on th "Net Totals" at bounding box center [300, 365] width 370 height 19
click at [565, 114] on span "Download" at bounding box center [573, 117] width 35 height 11
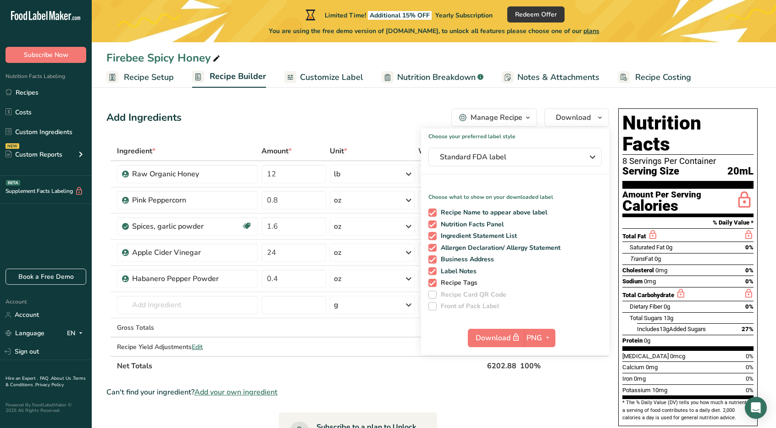
click at [435, 281] on span at bounding box center [433, 282] width 8 height 8
click at [434, 281] on input "Recipe Tags" at bounding box center [432, 282] width 6 height 6
checkbox input "false"
click at [434, 272] on span at bounding box center [433, 271] width 8 height 8
click at [434, 272] on input "Label Notes" at bounding box center [432, 271] width 6 height 6
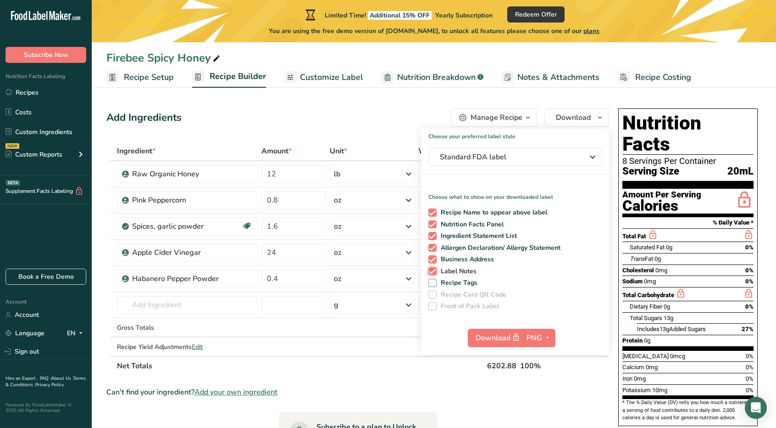
checkbox input "false"
click at [435, 259] on span at bounding box center [433, 259] width 8 height 8
click at [434, 259] on input "Business Address" at bounding box center [432, 259] width 6 height 6
checkbox input "false"
click at [434, 245] on span at bounding box center [433, 248] width 8 height 8
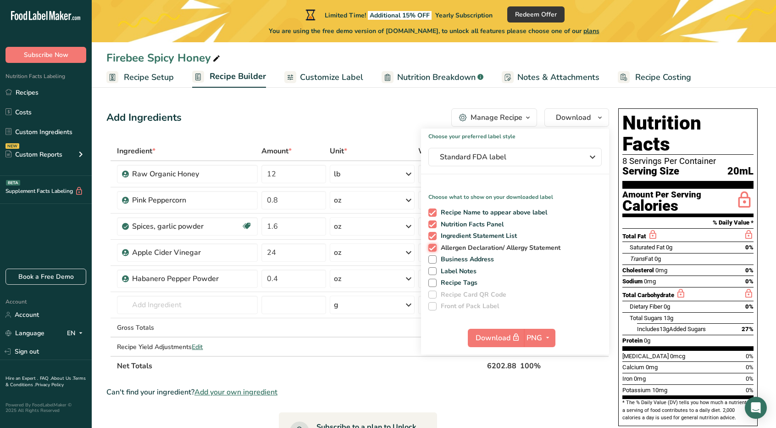
click at [434, 245] on input "Allergen Declaration/ Allergy Statement" at bounding box center [432, 248] width 6 height 6
checkbox input "false"
click at [432, 239] on span at bounding box center [433, 236] width 8 height 8
click at [432, 239] on input "Ingredient Statement List" at bounding box center [432, 236] width 6 height 6
checkbox input "false"
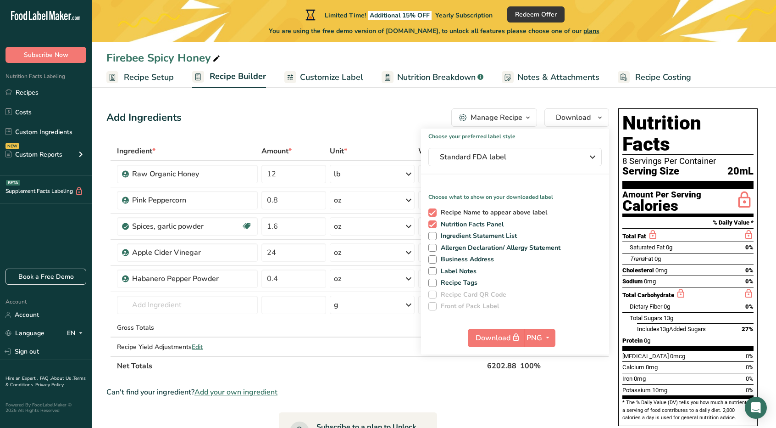
click at [431, 208] on span at bounding box center [433, 212] width 8 height 8
click at [431, 209] on input "Recipe Name to appear above label" at bounding box center [432, 212] width 6 height 6
checkbox input "false"
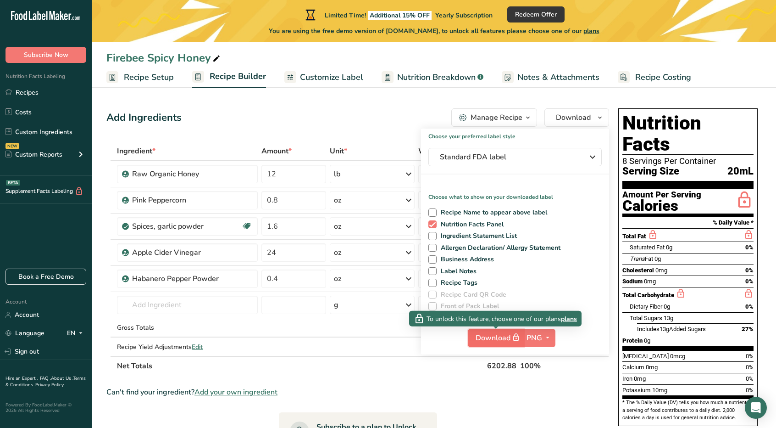
click at [504, 339] on span "Download" at bounding box center [499, 337] width 46 height 11
click at [570, 319] on span "plans" at bounding box center [569, 318] width 16 height 10
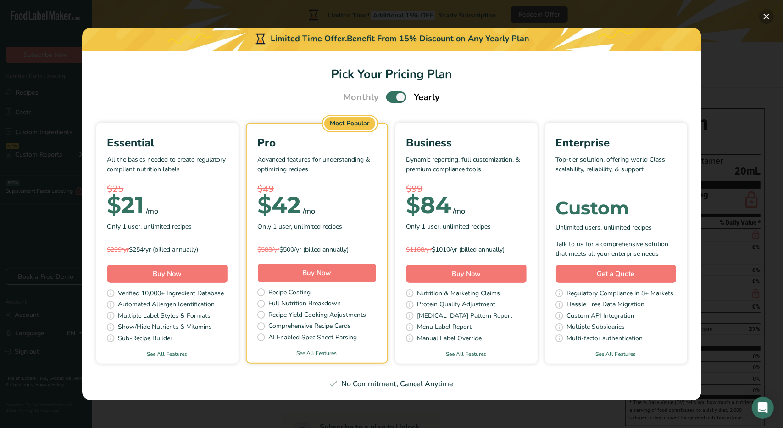
click at [766, 14] on button "Pick Your Pricing Plan Modal" at bounding box center [766, 16] width 15 height 15
